Goal: Information Seeking & Learning: Find specific fact

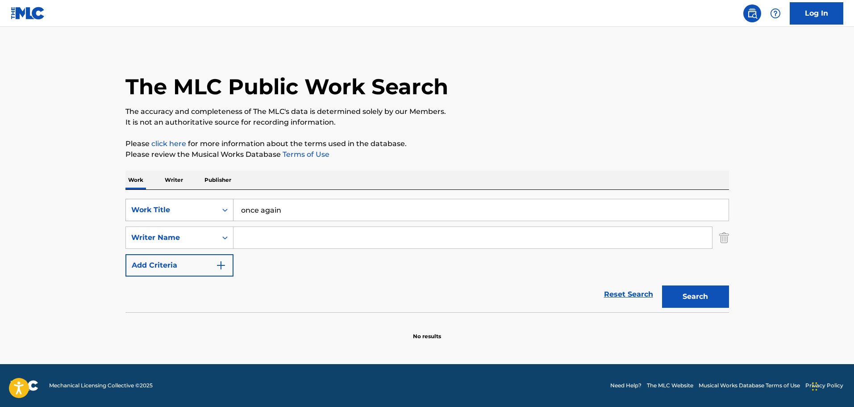
drag, startPoint x: 296, startPoint y: 210, endPoint x: 231, endPoint y: 211, distance: 65.2
click at [231, 211] on div "SearchWithCriteria7238a9fc-3dd3-4c60-b468-09571e440d19 Work Title once again" at bounding box center [427, 210] width 604 height 22
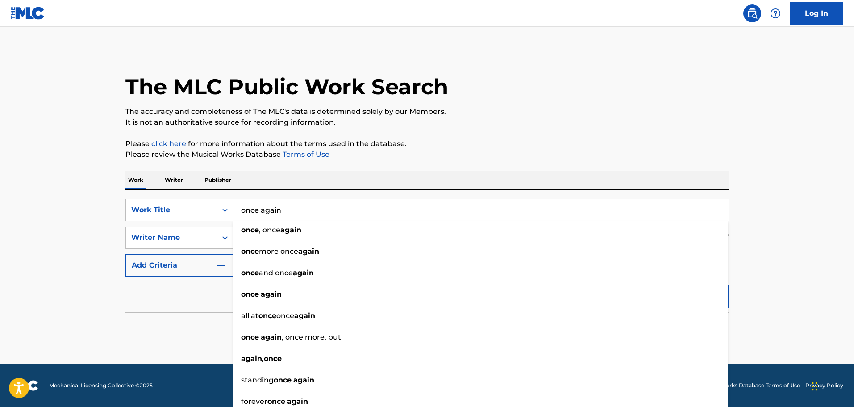
click at [536, 124] on p "It is not an authoritative source for recording information." at bounding box center [427, 122] width 604 height 11
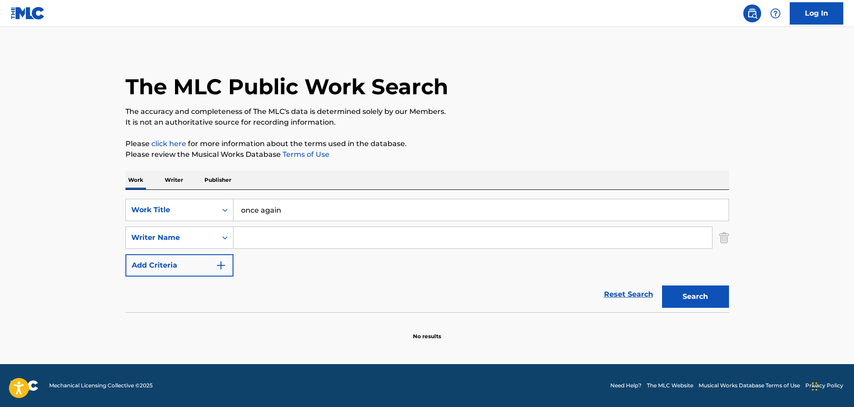
click at [288, 244] on input "Search Form" at bounding box center [472, 237] width 479 height 21
paste input "Perfecta"
type input "Perfecta"
drag, startPoint x: 285, startPoint y: 245, endPoint x: 229, endPoint y: 244, distance: 55.8
click at [229, 244] on div "SearchWithCriteriab1d997be-fb19-43c0-a845-f61c4ee08677 Writer Name Perfecta" at bounding box center [427, 237] width 604 height 22
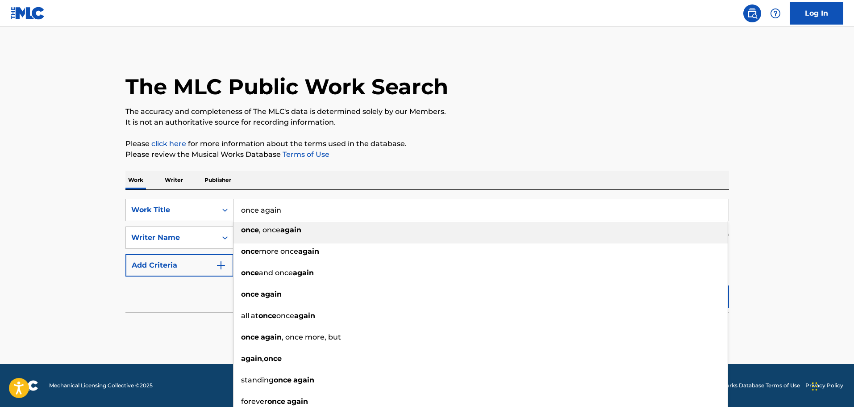
drag, startPoint x: 332, startPoint y: 213, endPoint x: 240, endPoint y: 214, distance: 92.0
click at [240, 214] on input "once again" at bounding box center [480, 209] width 495 height 21
paste input "Perfecta"
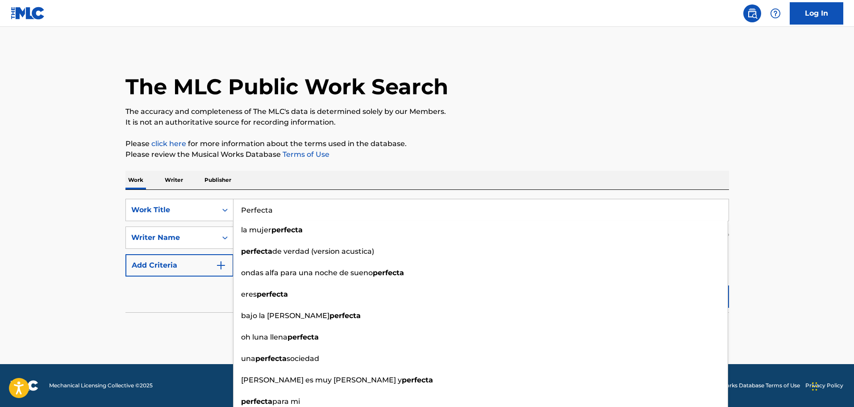
type input "Perfecta"
drag, startPoint x: 421, startPoint y: 135, endPoint x: 421, endPoint y: 142, distance: 6.7
click at [421, 135] on div "The MLC Public Work Search The accuracy and completeness of The MLC's data is d…" at bounding box center [427, 194] width 625 height 291
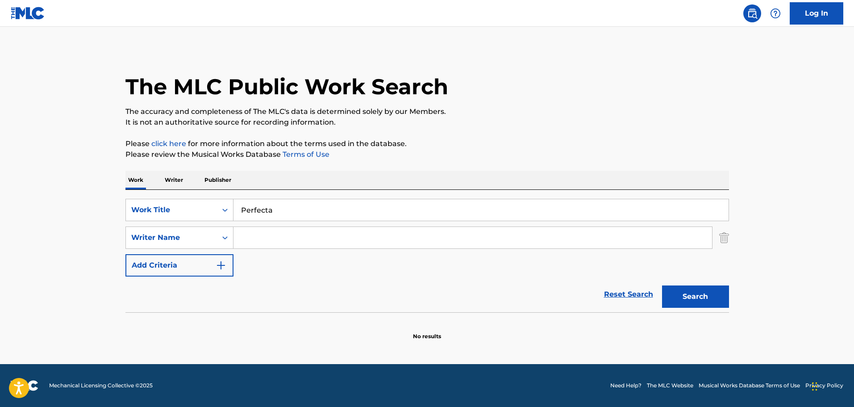
click at [275, 235] on input "Search Form" at bounding box center [472, 237] width 479 height 21
type input "MALUMA"
click at [692, 297] on button "Search" at bounding box center [695, 296] width 67 height 22
click at [680, 290] on button "Search" at bounding box center [695, 296] width 67 height 22
drag, startPoint x: 285, startPoint y: 234, endPoint x: 244, endPoint y: 241, distance: 42.1
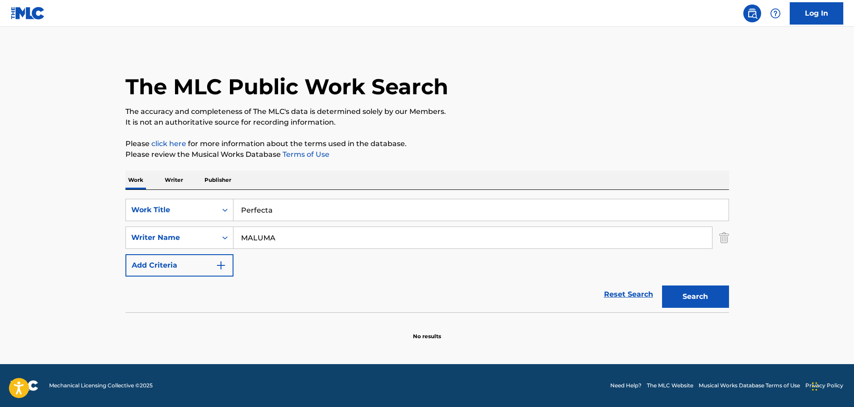
click at [244, 241] on input "MALUMA" at bounding box center [472, 237] width 479 height 21
click at [684, 289] on button "Search" at bounding box center [695, 296] width 67 height 22
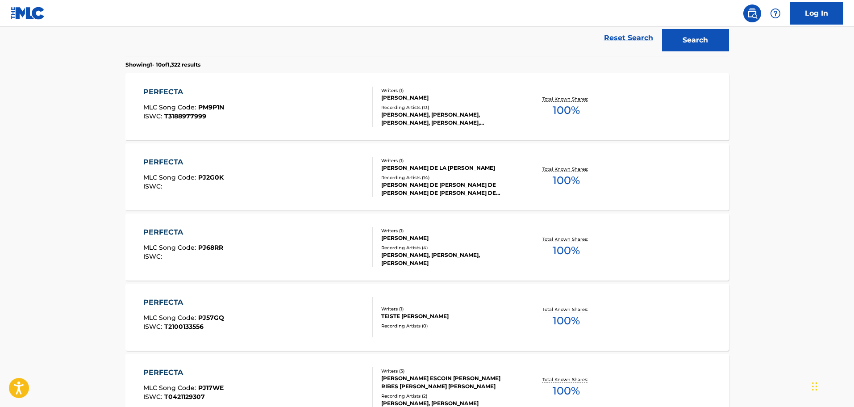
scroll to position [178, 0]
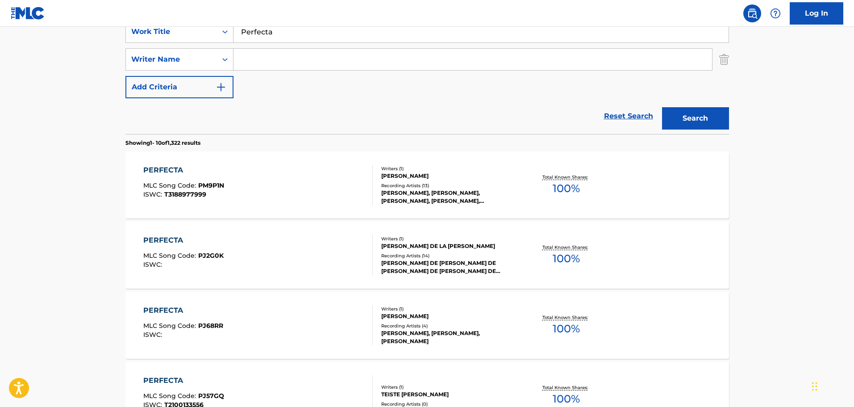
click at [271, 60] on input "Search Form" at bounding box center [472, 59] width 479 height 21
paste input "[PERSON_NAME]"
type input "[PERSON_NAME]"
click at [677, 114] on button "Search" at bounding box center [695, 118] width 67 height 22
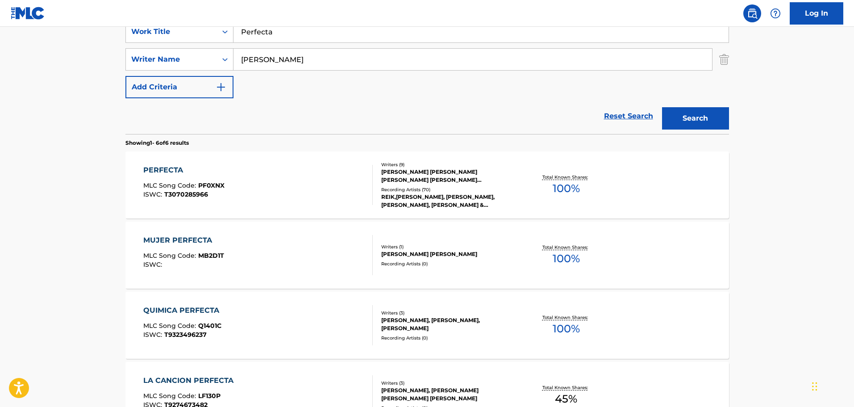
click at [407, 176] on div "[PERSON_NAME] [PERSON_NAME] [PERSON_NAME] [PERSON_NAME] [PERSON_NAME], [PERSON_…" at bounding box center [448, 176] width 135 height 16
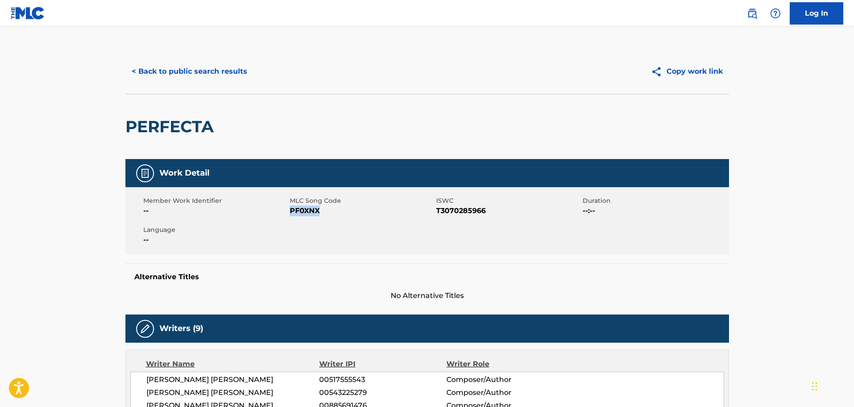
drag, startPoint x: 324, startPoint y: 211, endPoint x: 291, endPoint y: 213, distance: 33.1
click at [291, 213] on span "PF0XNX" at bounding box center [362, 210] width 144 height 11
copy span "PF0XNX"
click at [248, 74] on button "< Back to public search results" at bounding box center [189, 71] width 128 height 22
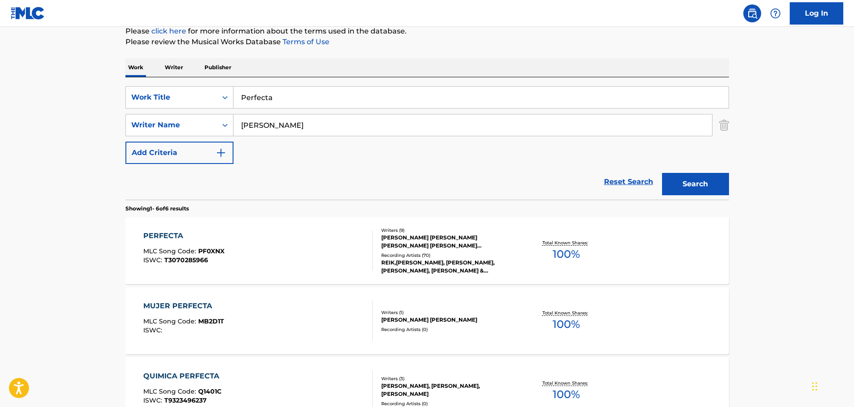
scroll to position [44, 0]
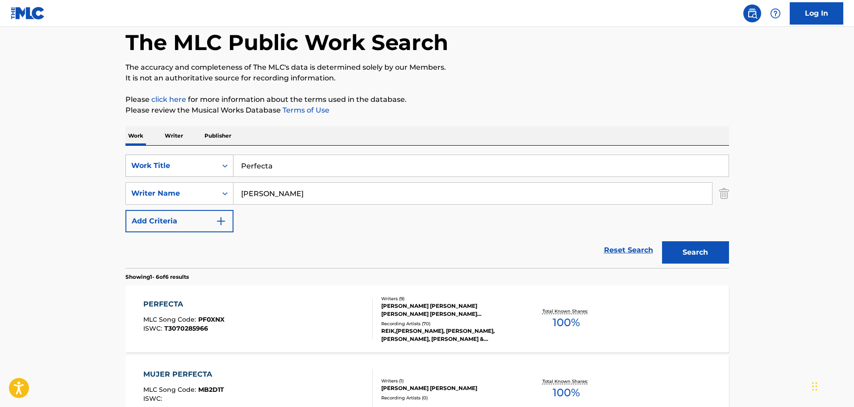
drag, startPoint x: 242, startPoint y: 169, endPoint x: 202, endPoint y: 169, distance: 40.2
click at [202, 169] on div "SearchWithCriteria7238a9fc-3dd3-4c60-b468-09571e440d19 Work Title Perfecta" at bounding box center [427, 165] width 604 height 22
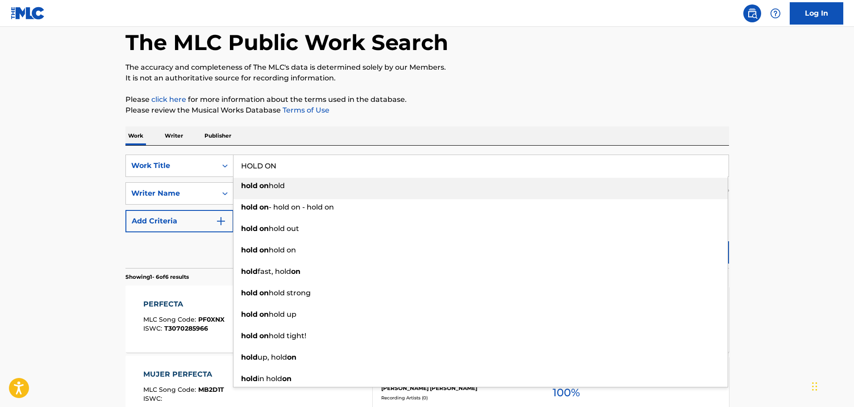
type input "HOLD ON"
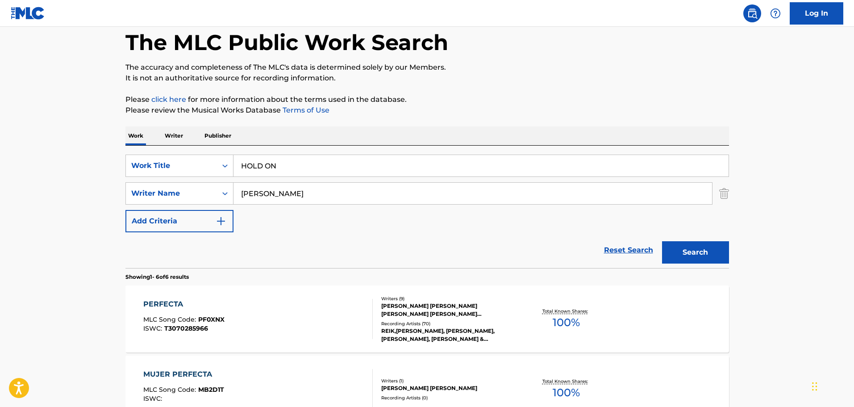
click at [680, 55] on div "The MLC Public Work Search" at bounding box center [427, 37] width 604 height 65
drag, startPoint x: 276, startPoint y: 193, endPoint x: 88, endPoint y: 197, distance: 188.0
click at [101, 197] on main "The MLC Public Work Search The accuracy and completeness of The MLC's data is d…" at bounding box center [427, 366] width 854 height 767
type input "[PERSON_NAME]"
click at [708, 254] on button "Search" at bounding box center [695, 252] width 67 height 22
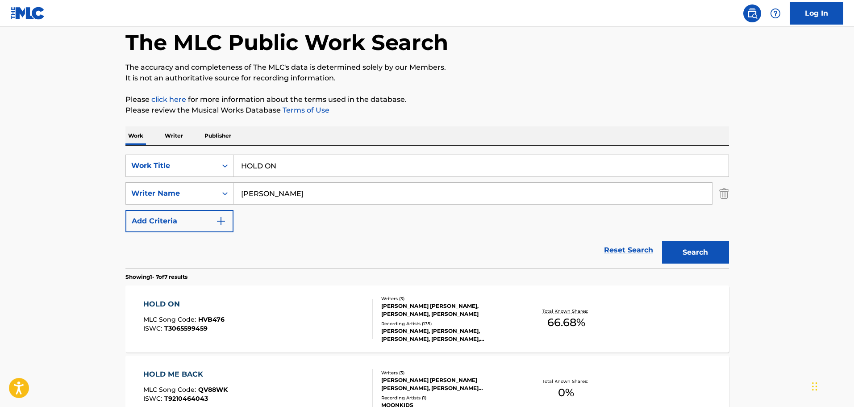
click at [404, 313] on div "[PERSON_NAME] [PERSON_NAME], [PERSON_NAME], [PERSON_NAME]" at bounding box center [448, 310] width 135 height 16
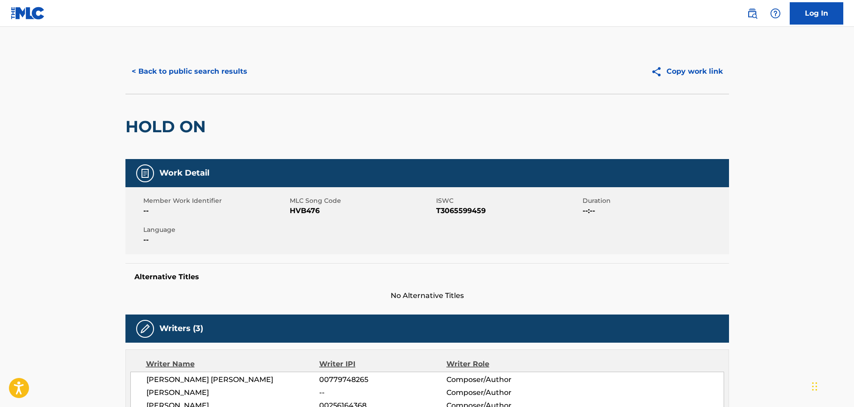
scroll to position [45, 0]
